Goal: Task Accomplishment & Management: Complete application form

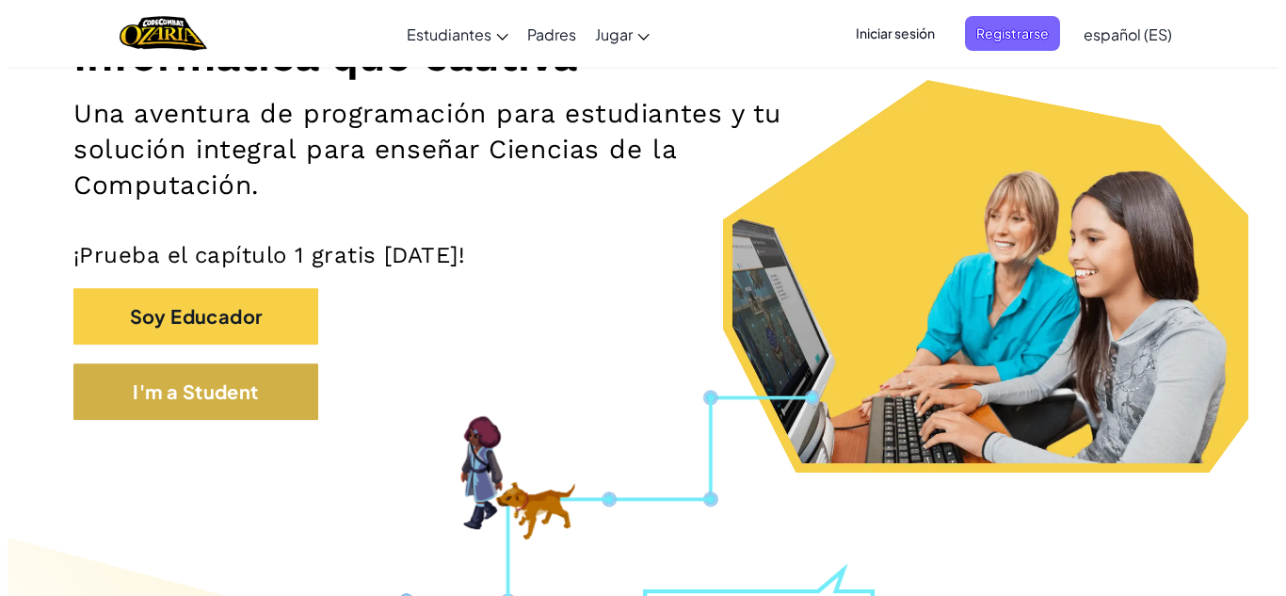
scroll to position [282, 0]
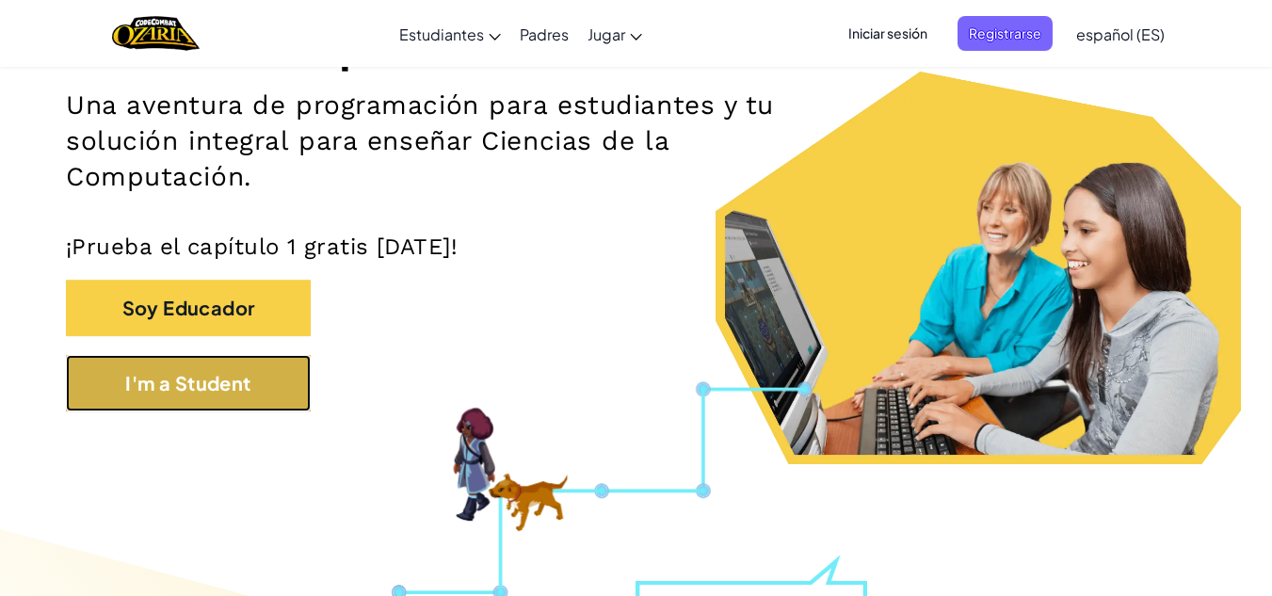
click at [242, 381] on button "I'm a Student" at bounding box center [188, 383] width 245 height 56
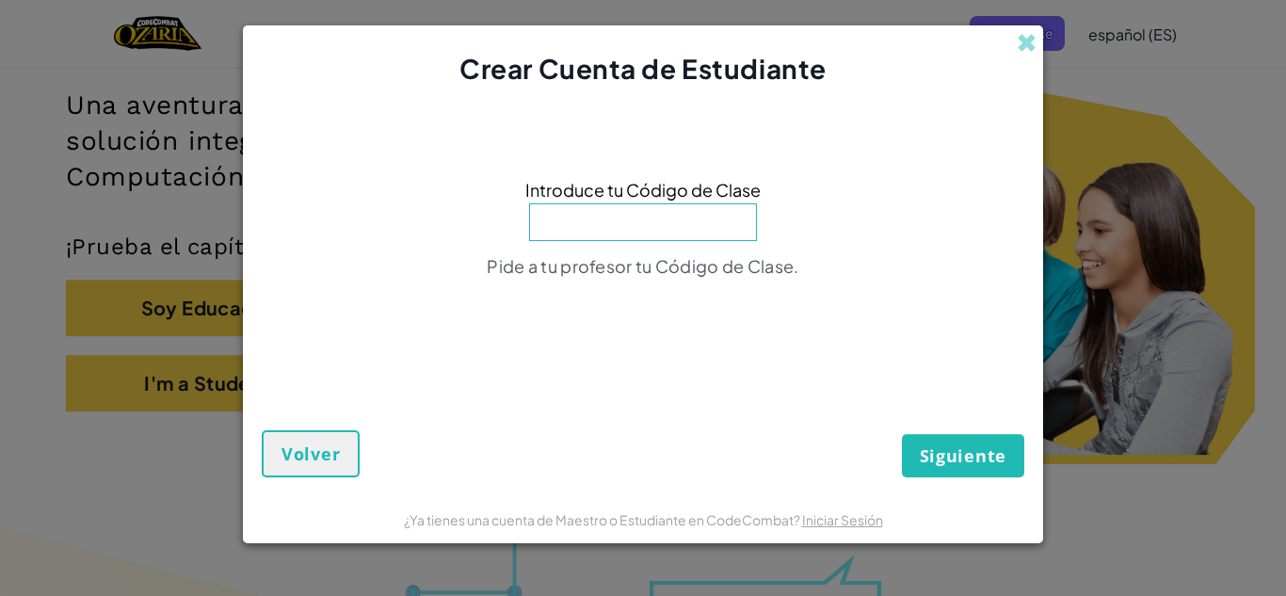
click at [643, 213] on input at bounding box center [643, 222] width 228 height 38
type input "LifeCoinBean"
click at [980, 474] on button "Siguiente" at bounding box center [963, 455] width 122 height 43
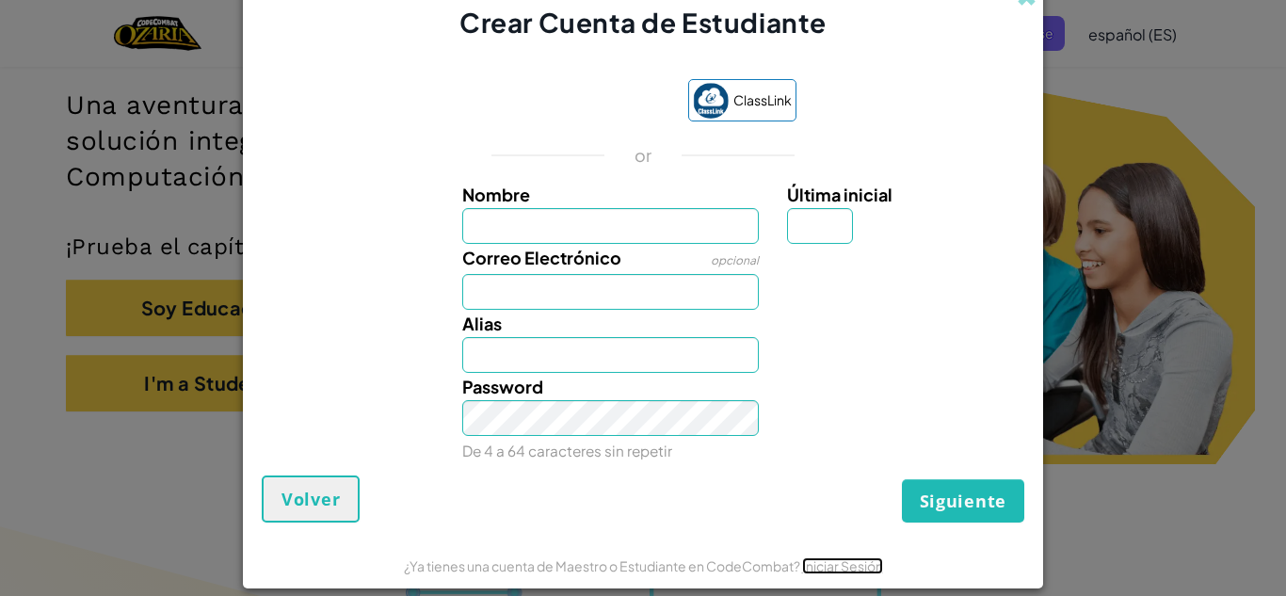
click at [827, 566] on link "Iniciar Sesión" at bounding box center [842, 565] width 81 height 17
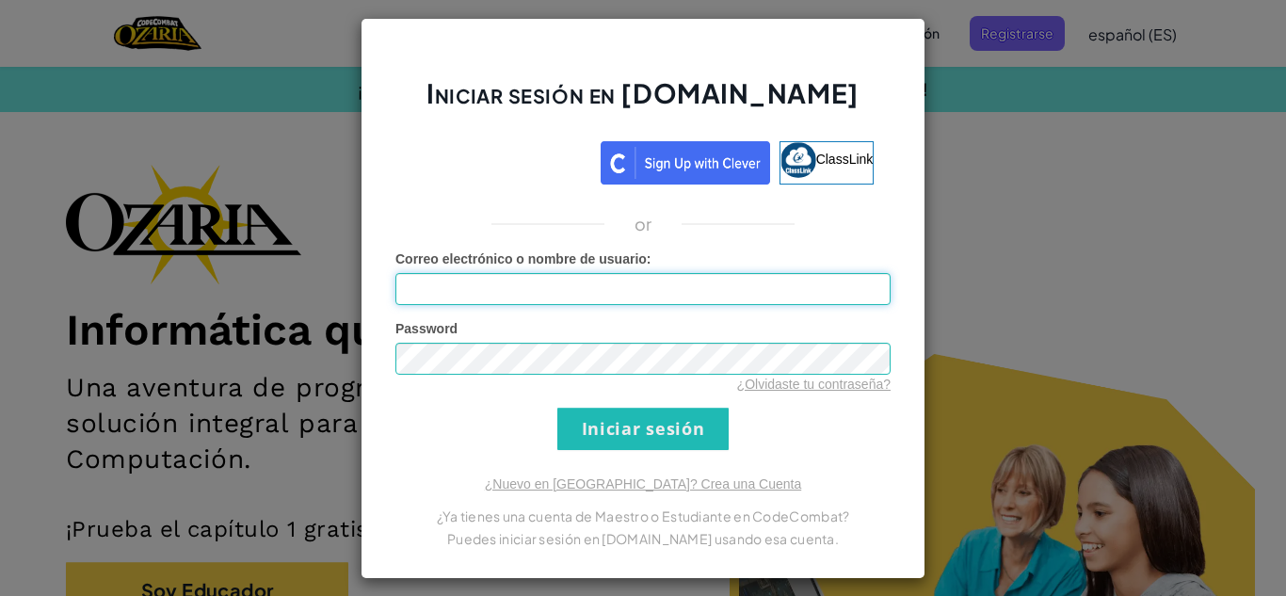
click at [718, 293] on input "Correo electrónico o nombre de usuario :" at bounding box center [642, 289] width 495 height 32
type input "[EMAIL_ADDRESS][DOMAIN_NAME]"
click at [616, 425] on input "Iniciar sesión" at bounding box center [642, 429] width 171 height 42
